Goal: Task Accomplishment & Management: Use online tool/utility

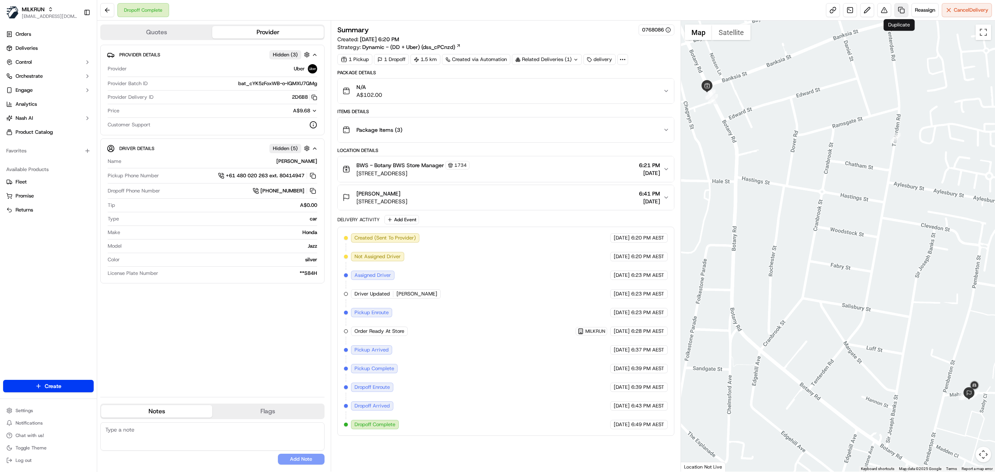
click at [896, 10] on link at bounding box center [901, 10] width 14 height 14
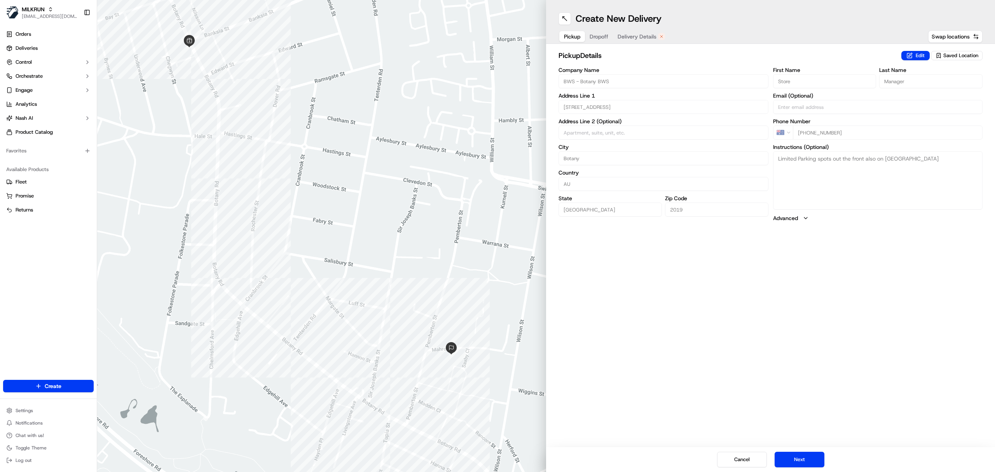
click at [641, 37] on span "Delivery Details" at bounding box center [636, 37] width 39 height 8
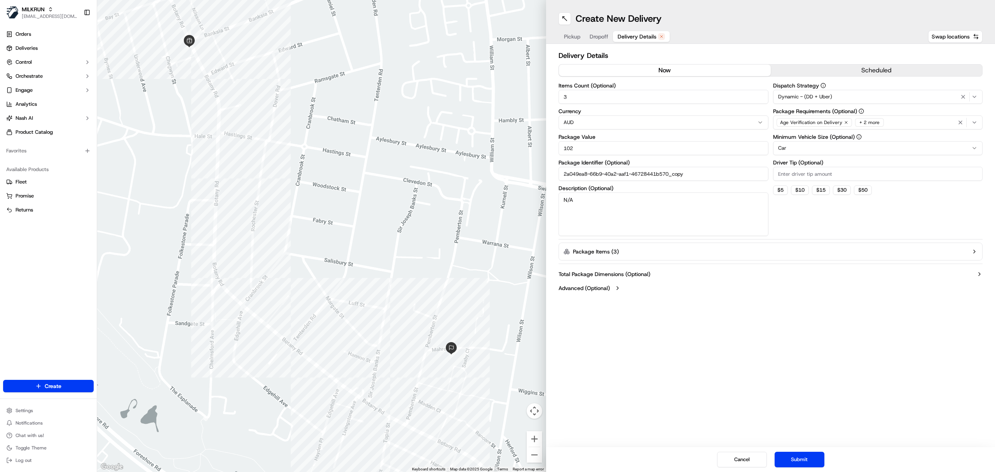
drag, startPoint x: 631, startPoint y: 72, endPoint x: 350, endPoint y: 2, distance: 289.9
click at [630, 72] on button "now" at bounding box center [665, 71] width 212 height 12
drag, startPoint x: 593, startPoint y: 200, endPoint x: 535, endPoint y: 204, distance: 58.1
click at [535, 204] on div "← Move left → Move right ↑ Move up ↓ Move down + Zoom in - Zoom out Home Jump l…" at bounding box center [546, 236] width 898 height 472
paste textarea "Carlton Dry Bottle 330mL x 24 case"
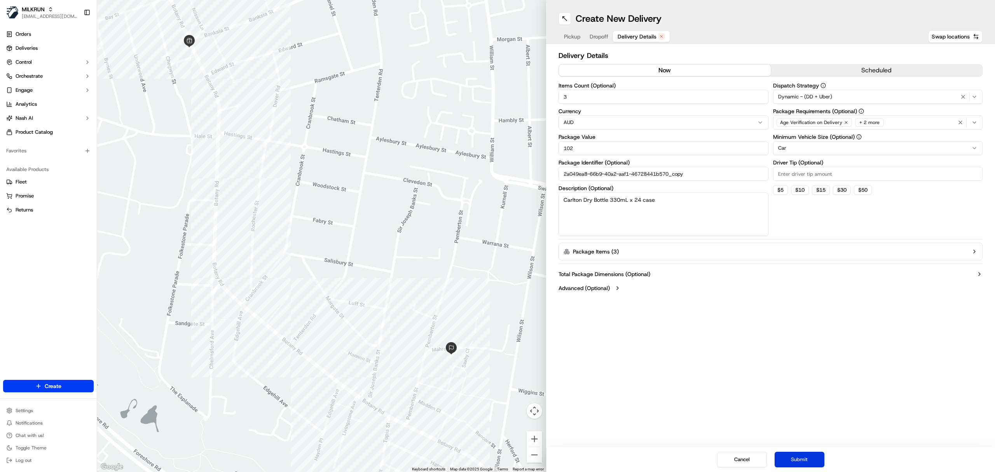
type textarea "Carlton Dry Bottle 330mL x 24 case"
click at [793, 459] on button "Submit" at bounding box center [799, 460] width 50 height 16
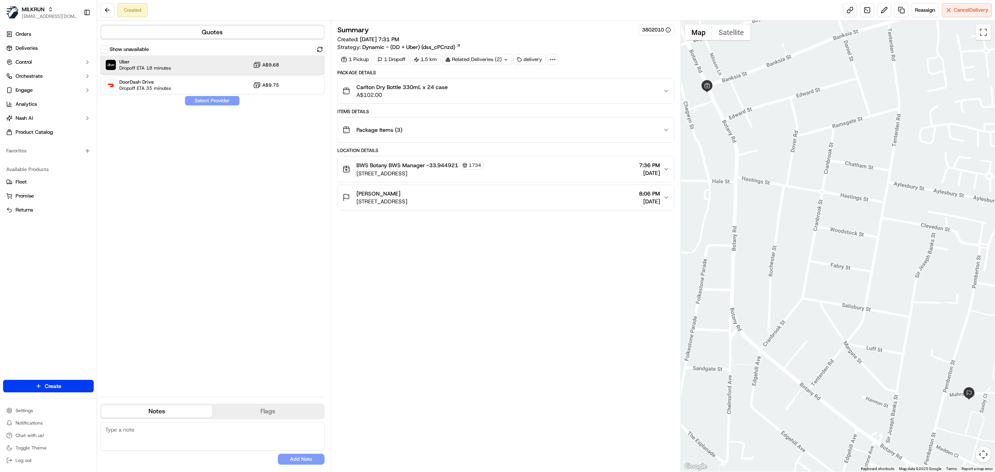
click at [162, 69] on span "Dropoff ETA 18 minutes" at bounding box center [145, 68] width 52 height 6
click at [201, 105] on button "Assign Provider" at bounding box center [212, 100] width 55 height 9
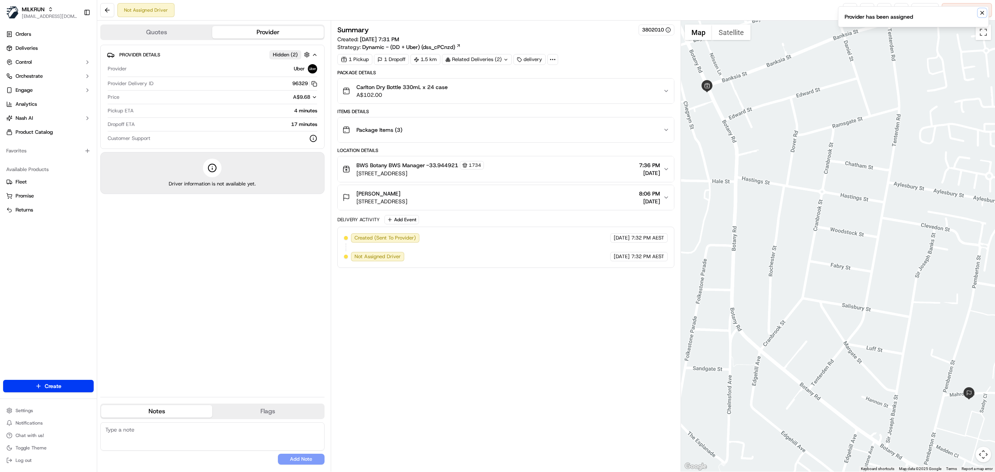
click at [982, 11] on icon "Notifications (F8)" at bounding box center [982, 13] width 6 height 6
click at [844, 12] on link at bounding box center [850, 10] width 14 height 14
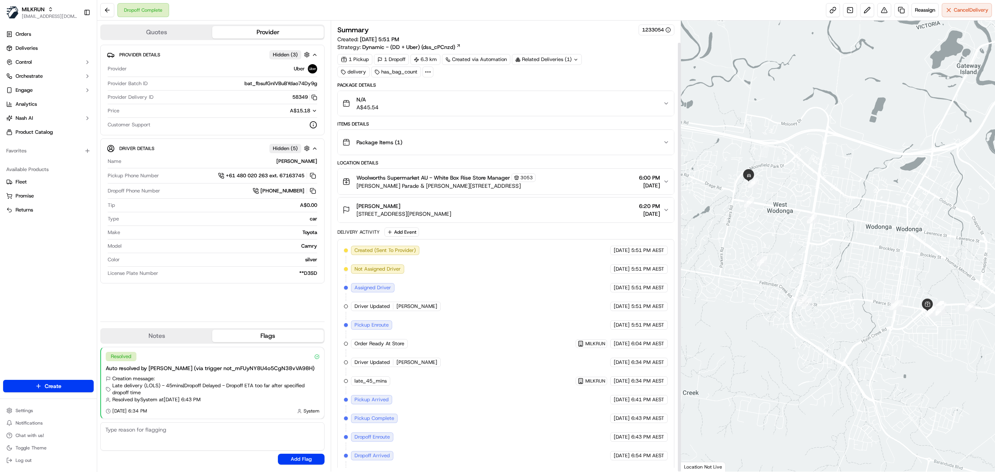
scroll to position [23, 0]
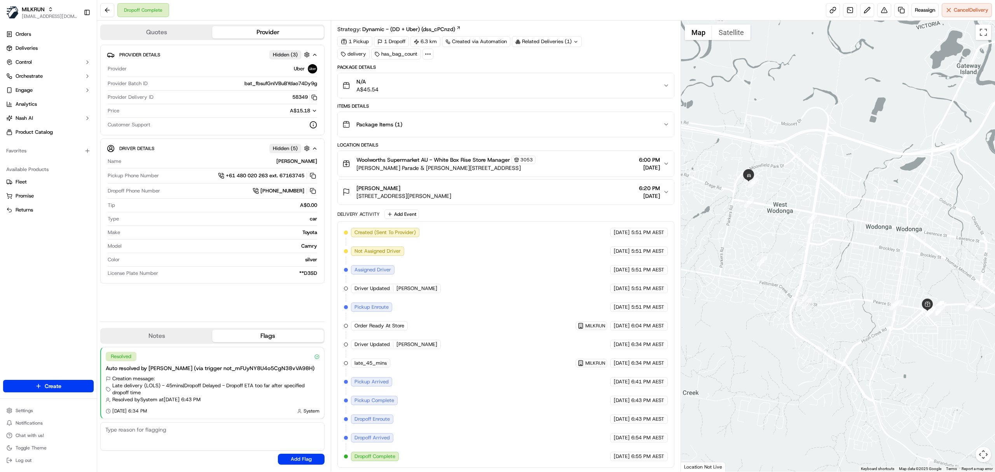
drag, startPoint x: 628, startPoint y: 457, endPoint x: 672, endPoint y: 454, distance: 43.6
click at [672, 454] on div "Created (Sent To Provider) Uber 18/09/2025 5:51 PM AEST Not Assigned Driver Ube…" at bounding box center [505, 344] width 337 height 246
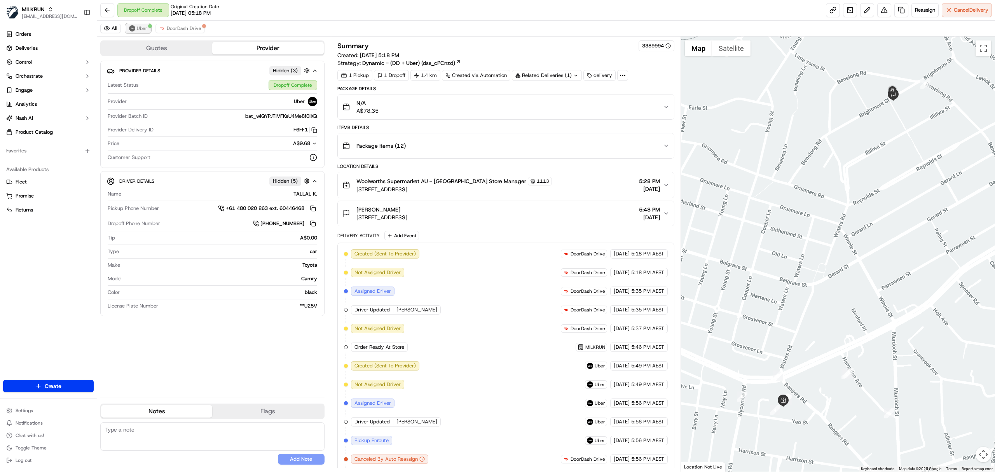
click at [143, 30] on span "Uber" at bounding box center [142, 28] width 10 height 6
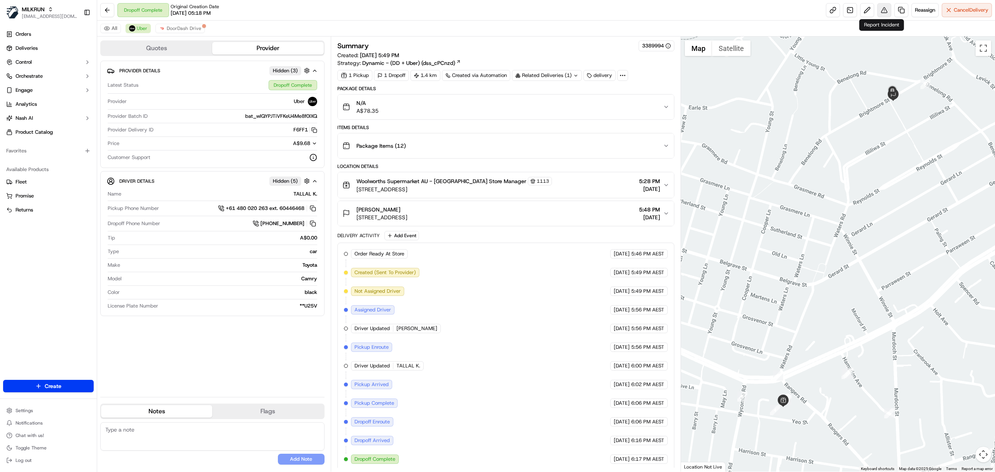
click at [884, 11] on button at bounding box center [884, 10] width 14 height 14
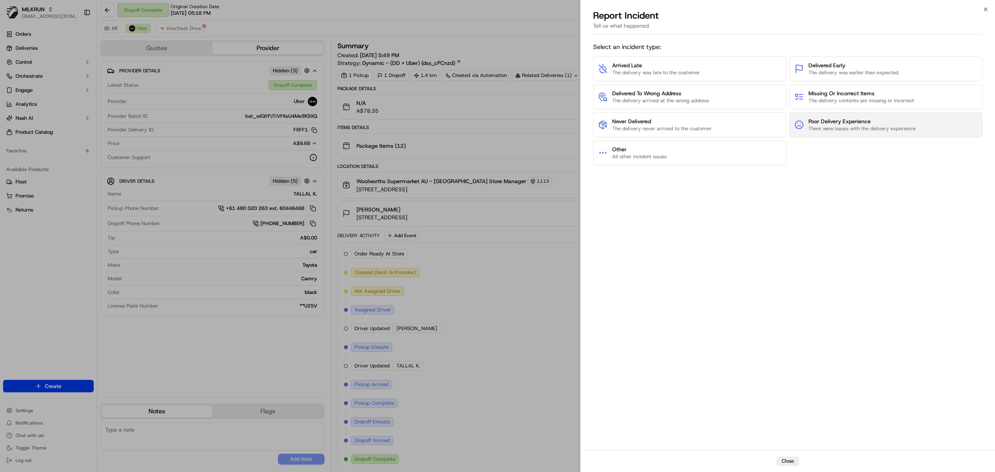
click at [846, 126] on span "There were issues with the delivery experience" at bounding box center [861, 128] width 107 height 7
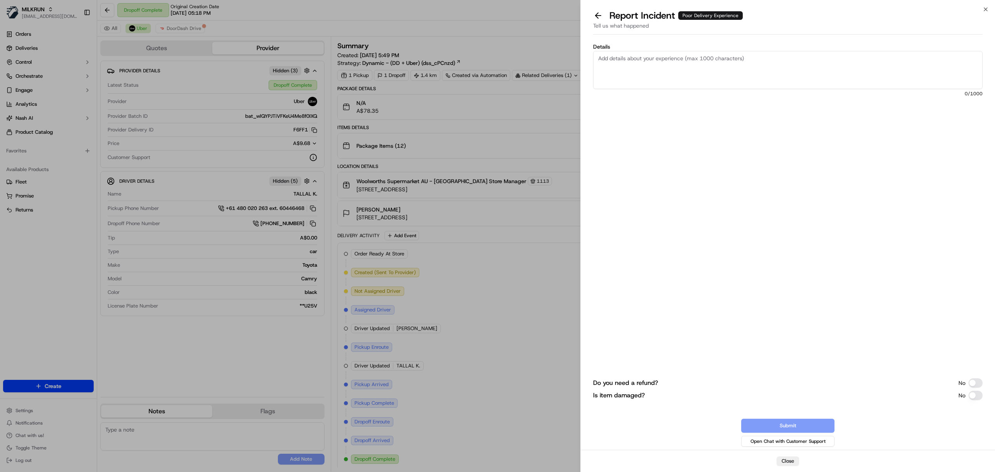
click at [725, 78] on textarea "Details" at bounding box center [787, 70] width 389 height 38
type textarea "Driver did not follow instruction"
click at [778, 426] on button "Submit" at bounding box center [787, 426] width 93 height 14
